Goal: Register for event/course

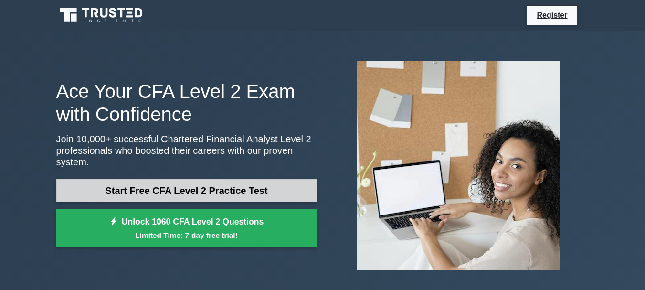
click at [239, 188] on link "Start Free CFA Level 2 Practice Test" at bounding box center [186, 190] width 260 height 23
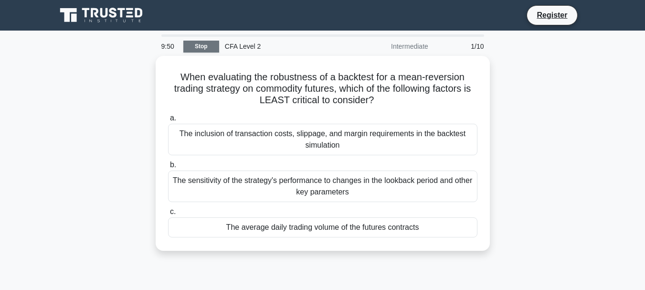
click at [196, 41] on link "Stop" at bounding box center [201, 47] width 36 height 12
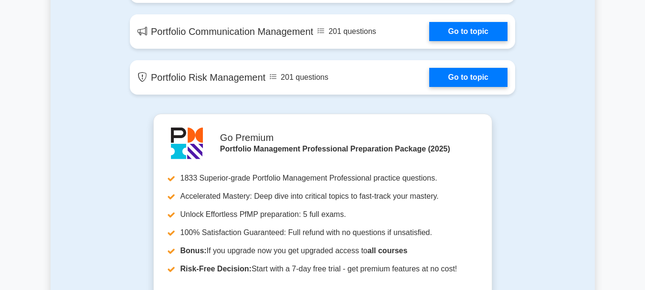
scroll to position [749, 0]
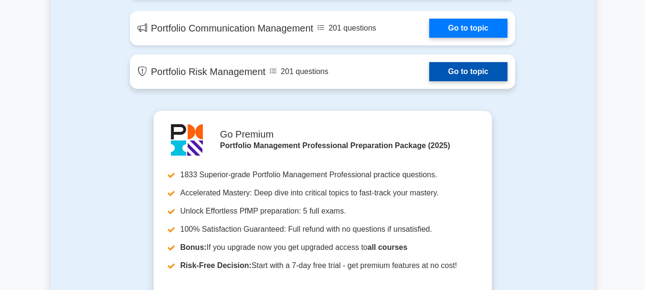
click at [472, 70] on link "Go to topic" at bounding box center [468, 71] width 78 height 19
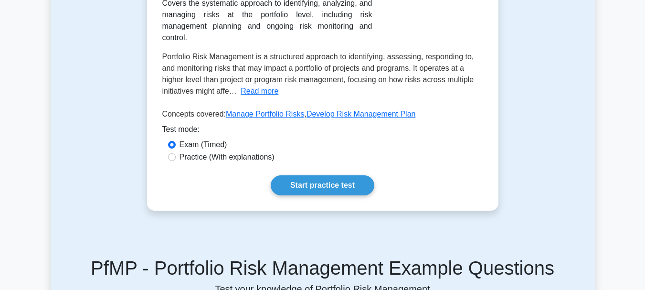
scroll to position [201, 0]
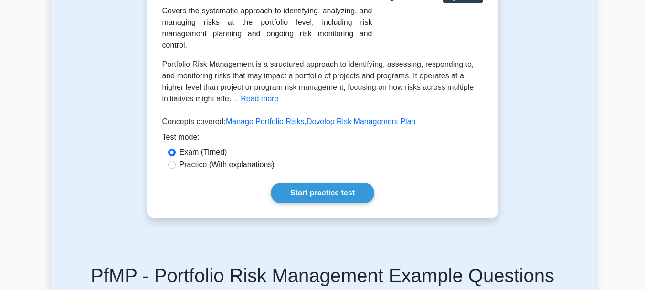
drag, startPoint x: 649, startPoint y: 31, endPoint x: 647, endPoint y: 70, distance: 39.2
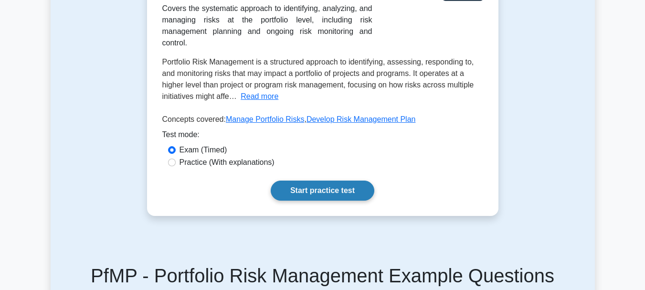
click at [336, 180] on link "Start practice test" at bounding box center [322, 190] width 104 height 20
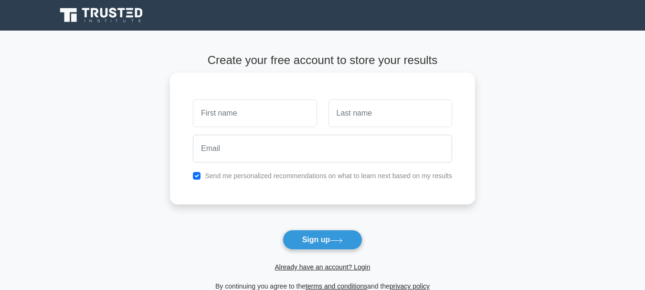
click at [257, 118] on input "text" at bounding box center [255, 113] width 124 height 28
click at [277, 119] on input "OKORI IMMACULATE" at bounding box center [255, 113] width 124 height 28
type input "OKORI"
click at [348, 114] on input "text" at bounding box center [390, 113] width 124 height 28
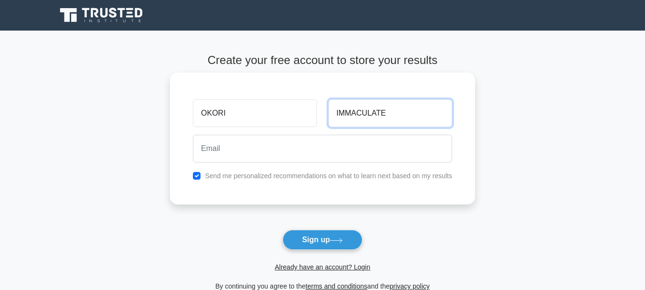
type input "IMMACULATE"
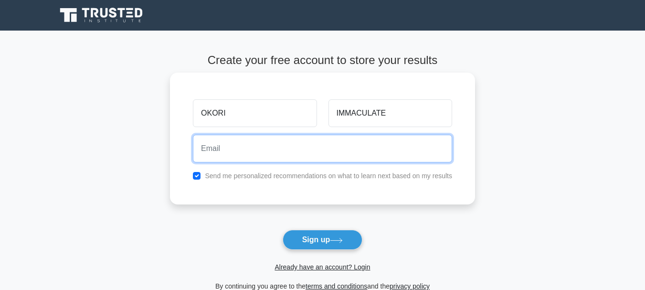
click at [280, 156] on input "email" at bounding box center [322, 149] width 259 height 28
type input "[EMAIL_ADDRESS][DOMAIN_NAME]"
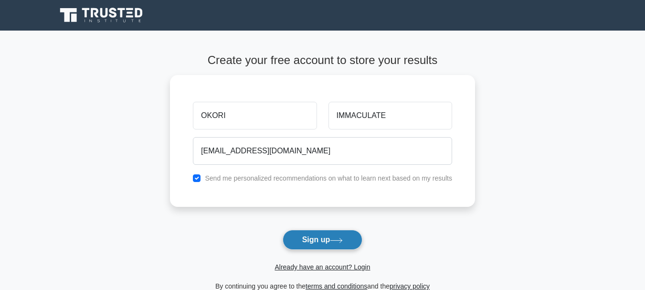
click at [314, 242] on button "Sign up" at bounding box center [322, 239] width 80 height 20
